Goal: Navigation & Orientation: Find specific page/section

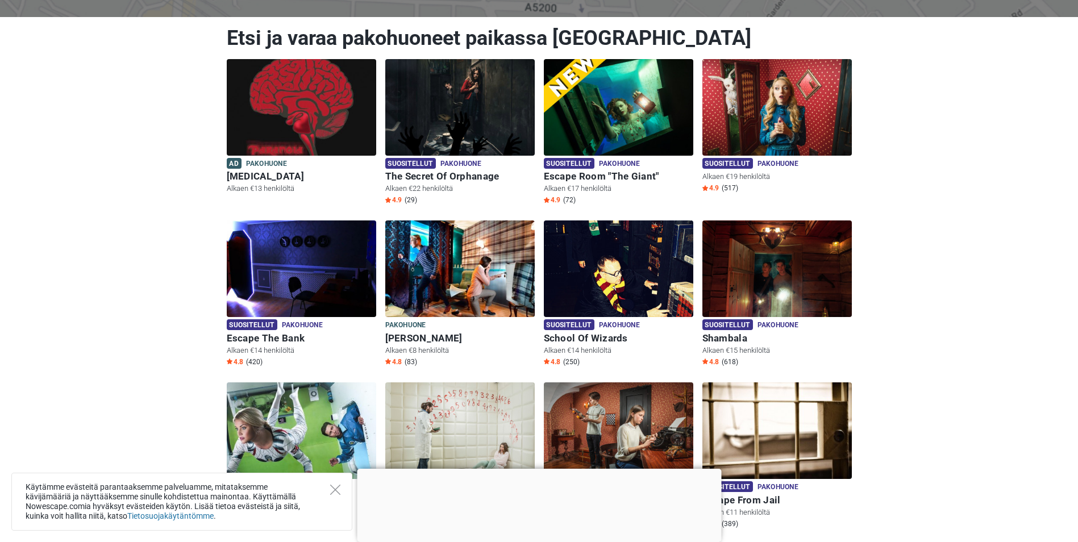
scroll to position [170, 0]
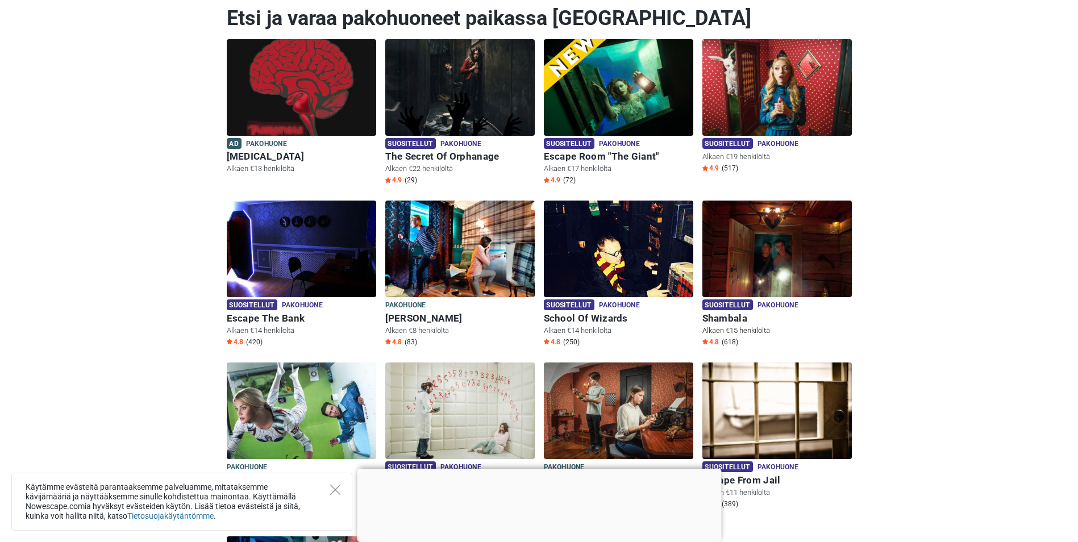
click at [756, 251] on img at bounding box center [776, 249] width 149 height 97
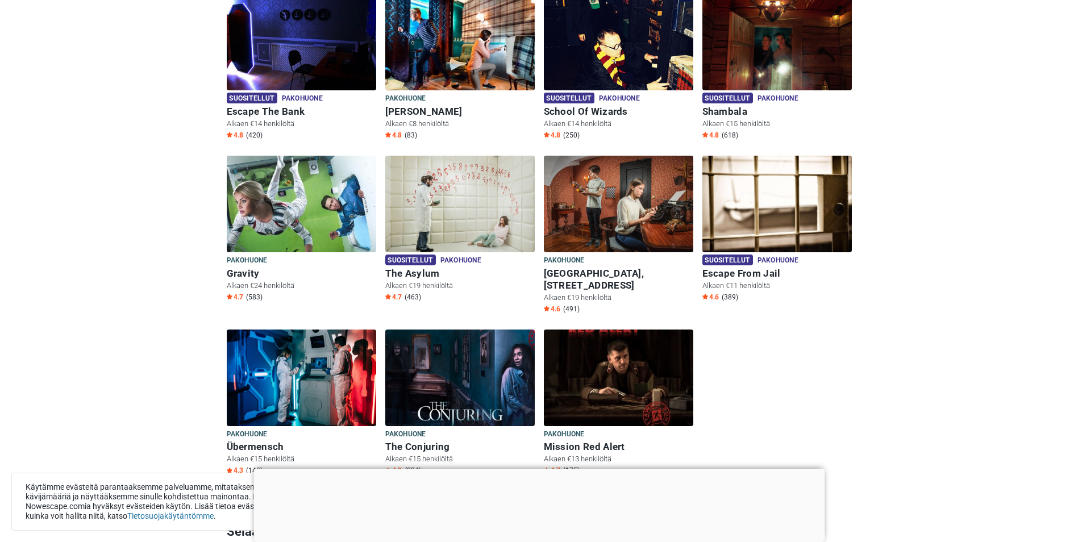
scroll to position [398, 0]
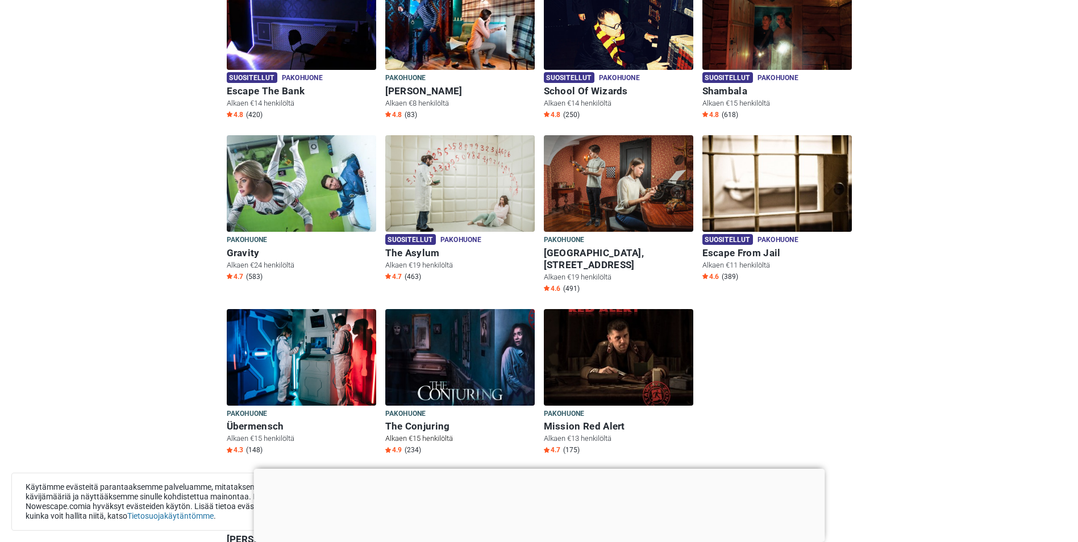
click at [446, 353] on img at bounding box center [459, 357] width 149 height 97
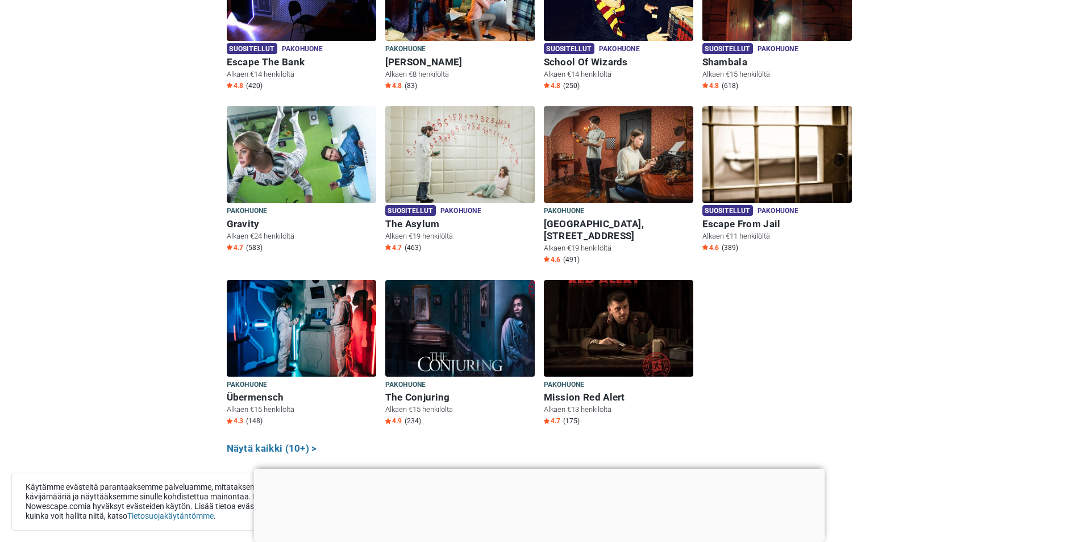
scroll to position [454, 0]
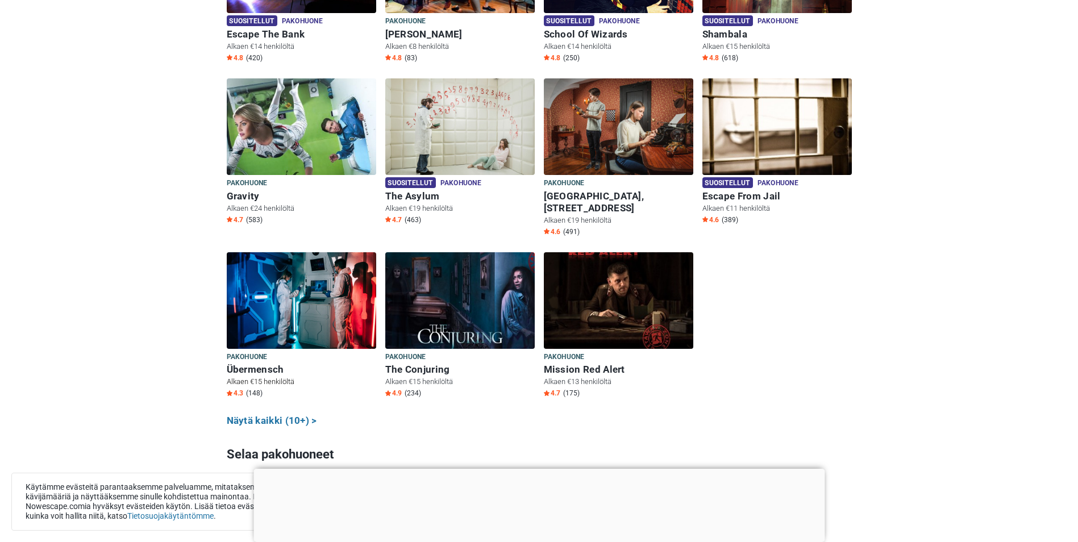
click at [269, 283] on img at bounding box center [301, 300] width 149 height 97
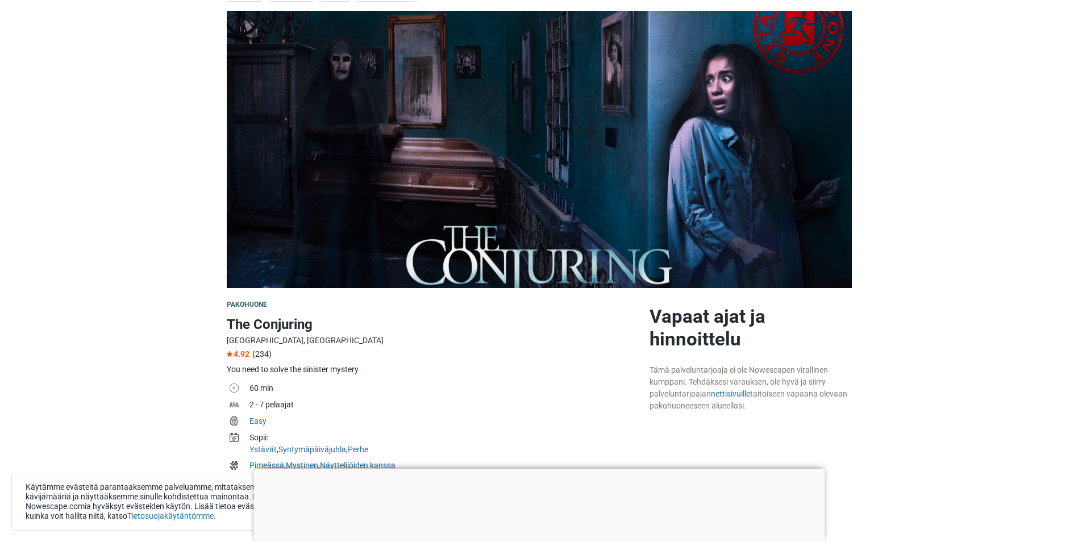
scroll to position [114, 0]
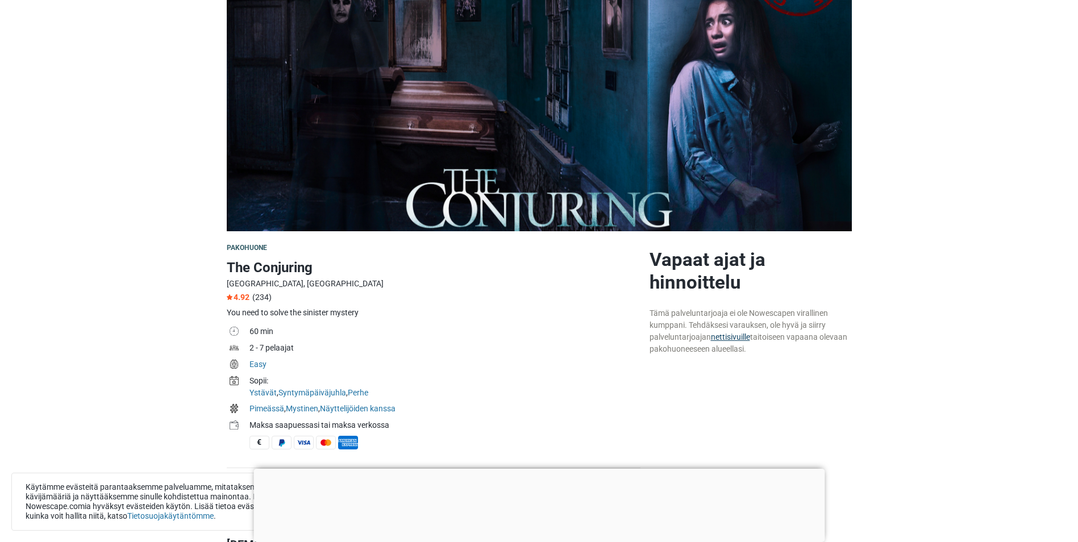
click at [724, 337] on link "nettisivuille" at bounding box center [730, 336] width 39 height 9
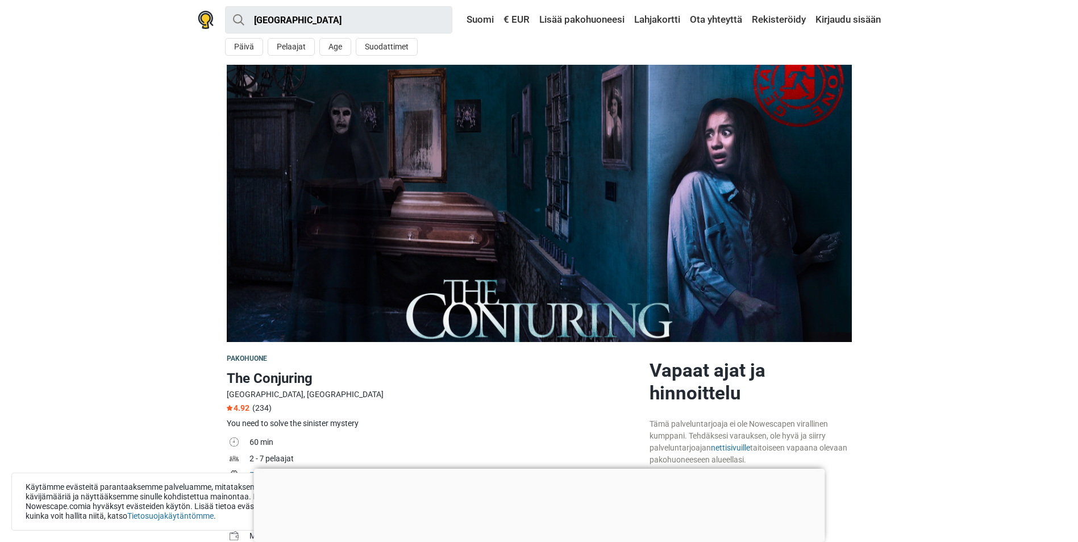
scroll to position [0, 0]
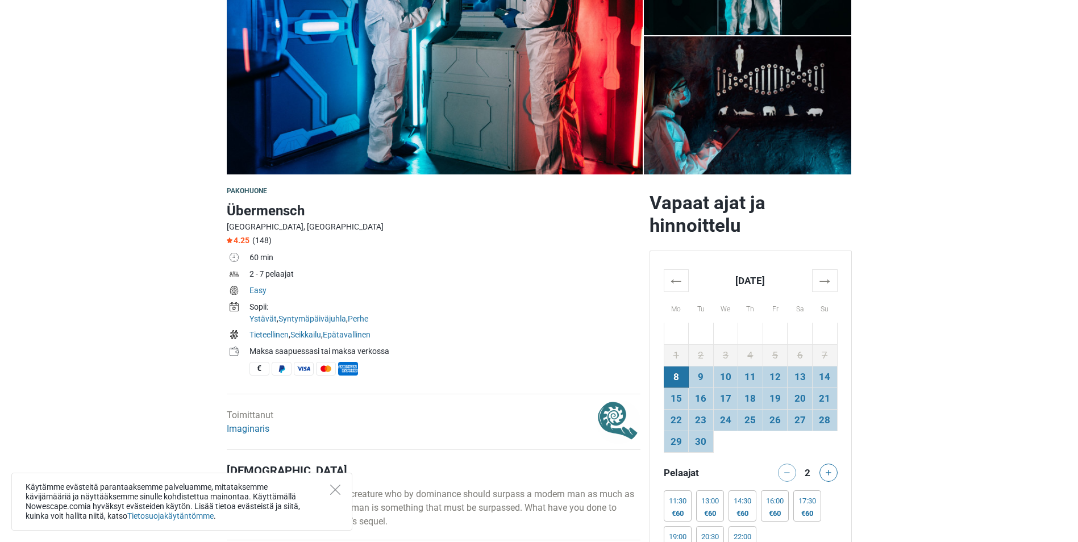
scroll to position [227, 0]
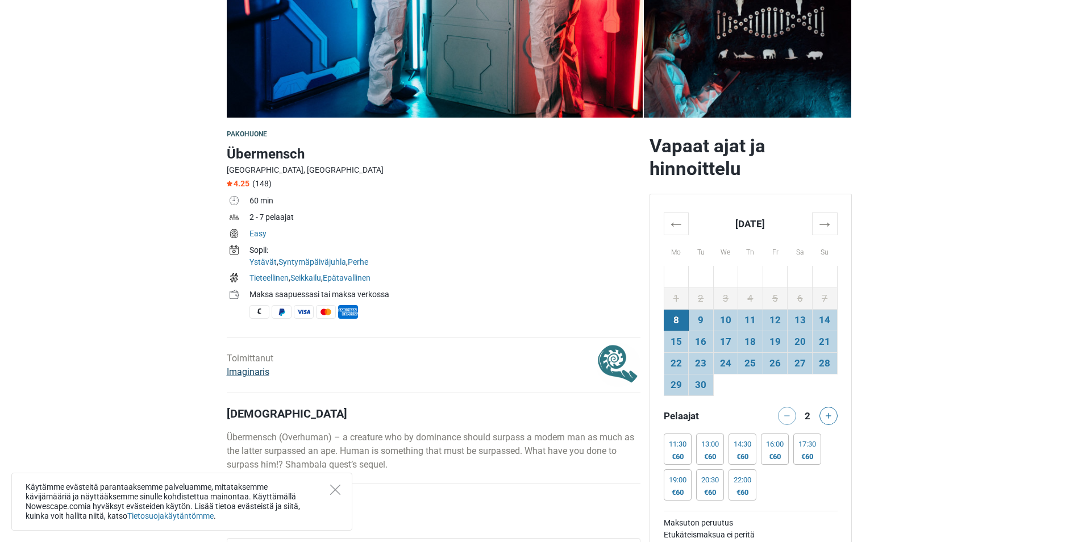
click at [254, 372] on link "Imaginaris" at bounding box center [248, 371] width 43 height 11
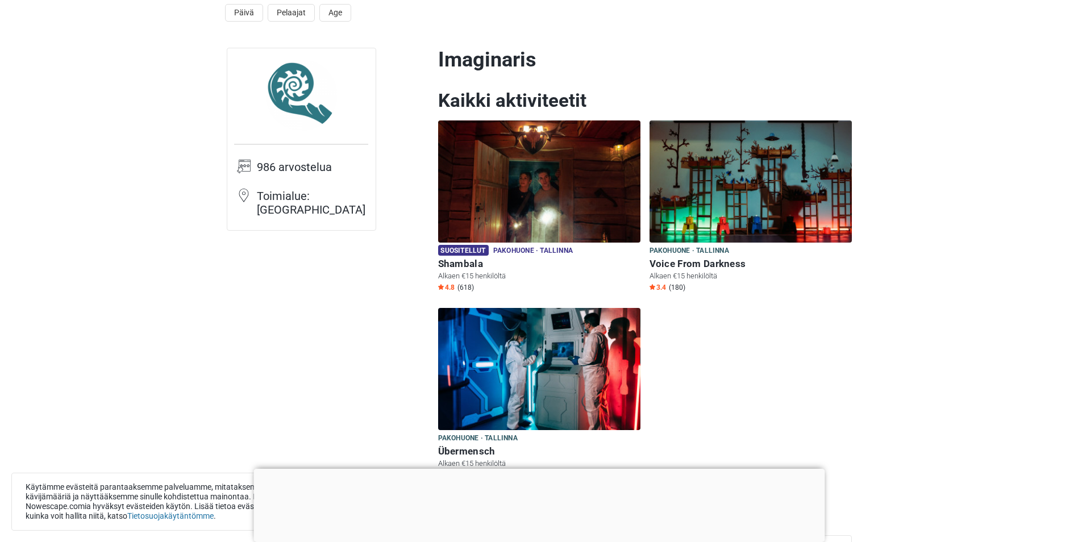
scroll to position [57, 0]
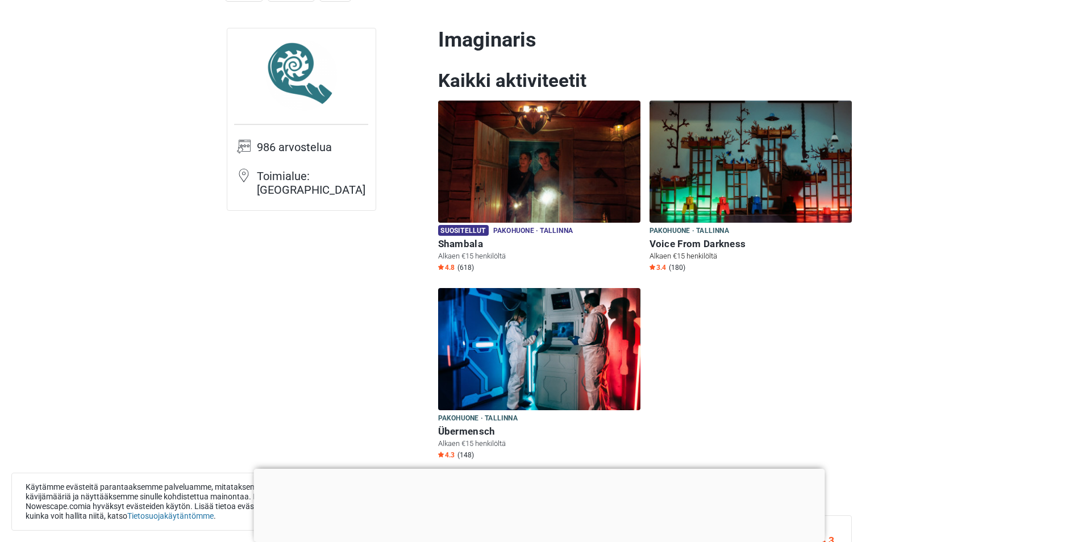
click at [746, 174] on img at bounding box center [750, 162] width 202 height 122
